Goal: Information Seeking & Learning: Learn about a topic

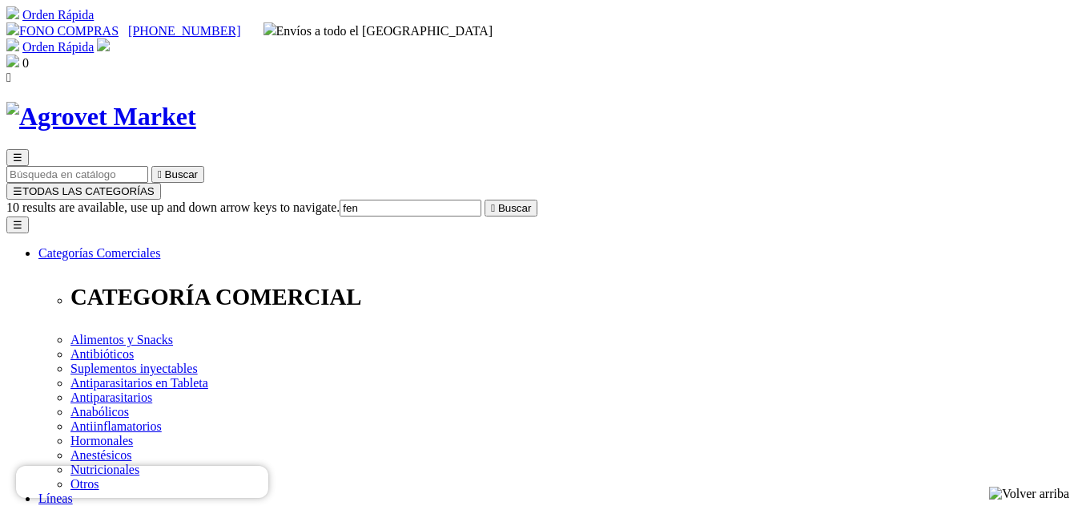
type input "fenb"
